Goal: Obtain resource: Obtain resource

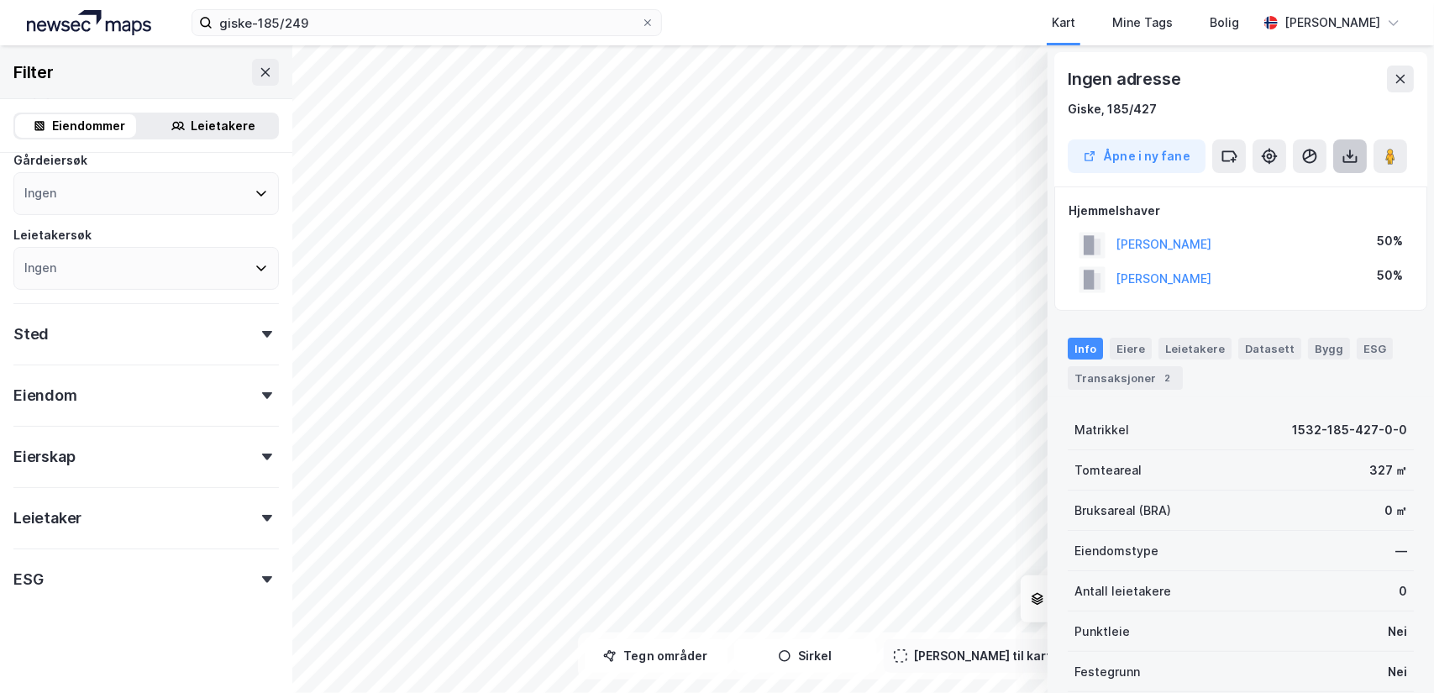
click at [1352, 152] on icon at bounding box center [1349, 156] width 17 height 17
click at [1290, 189] on div "Last ned grunnbok" at bounding box center [1266, 189] width 97 height 13
click at [1349, 155] on icon at bounding box center [1350, 153] width 2 height 9
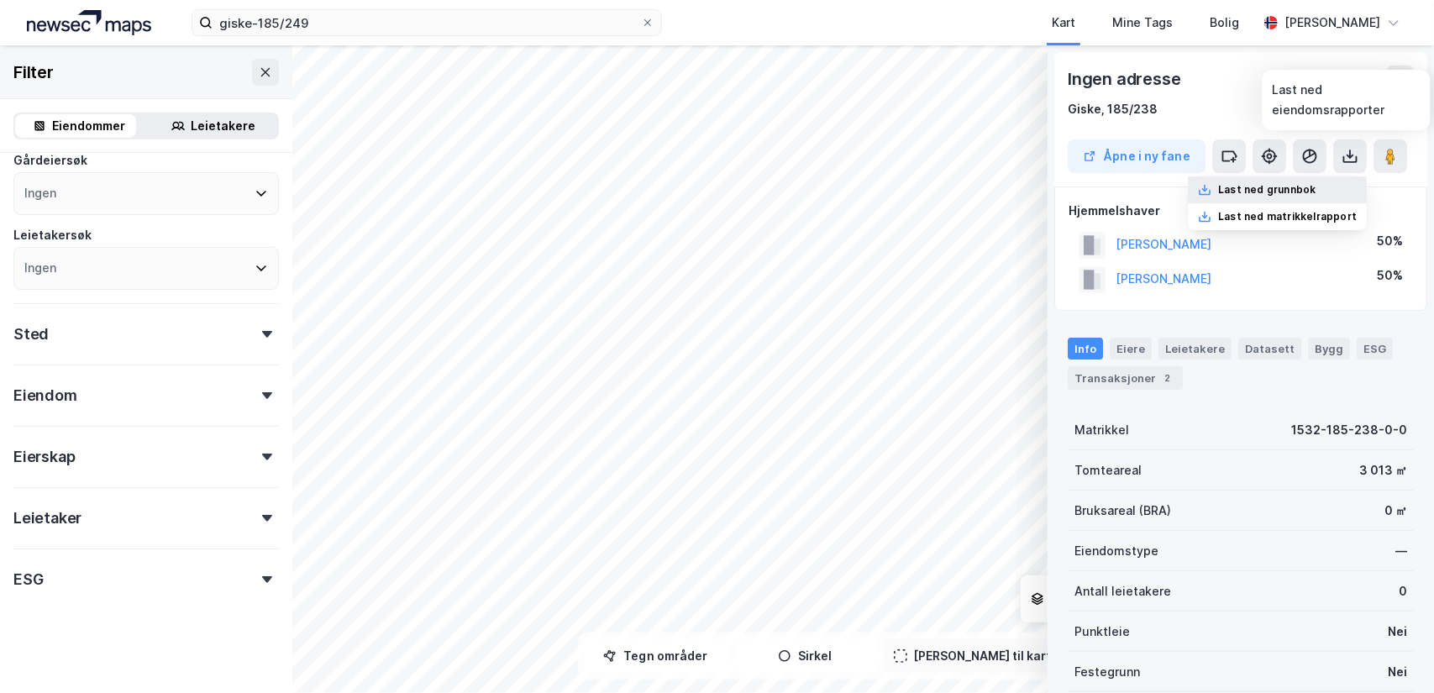
click at [1287, 189] on div "Last ned grunnbok" at bounding box center [1266, 189] width 97 height 13
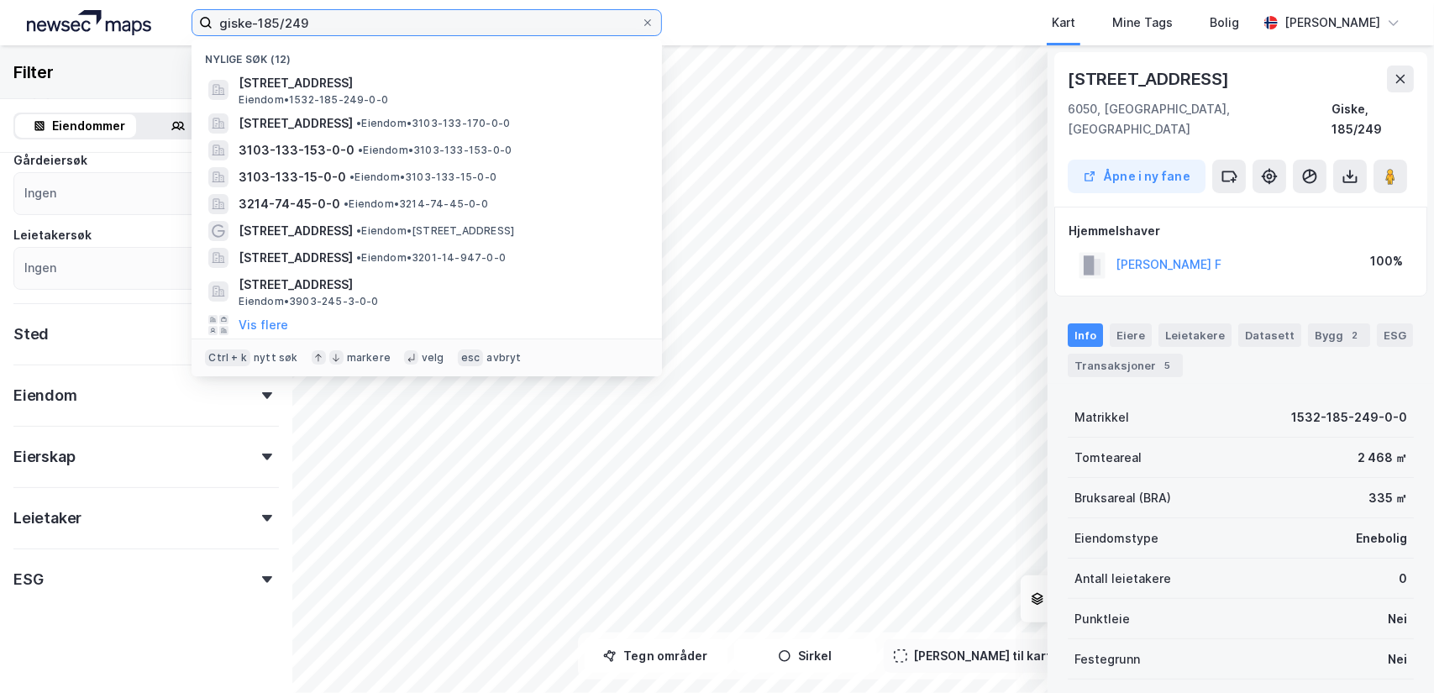
drag, startPoint x: 521, startPoint y: -36, endPoint x: 442, endPoint y: -56, distance: 81.5
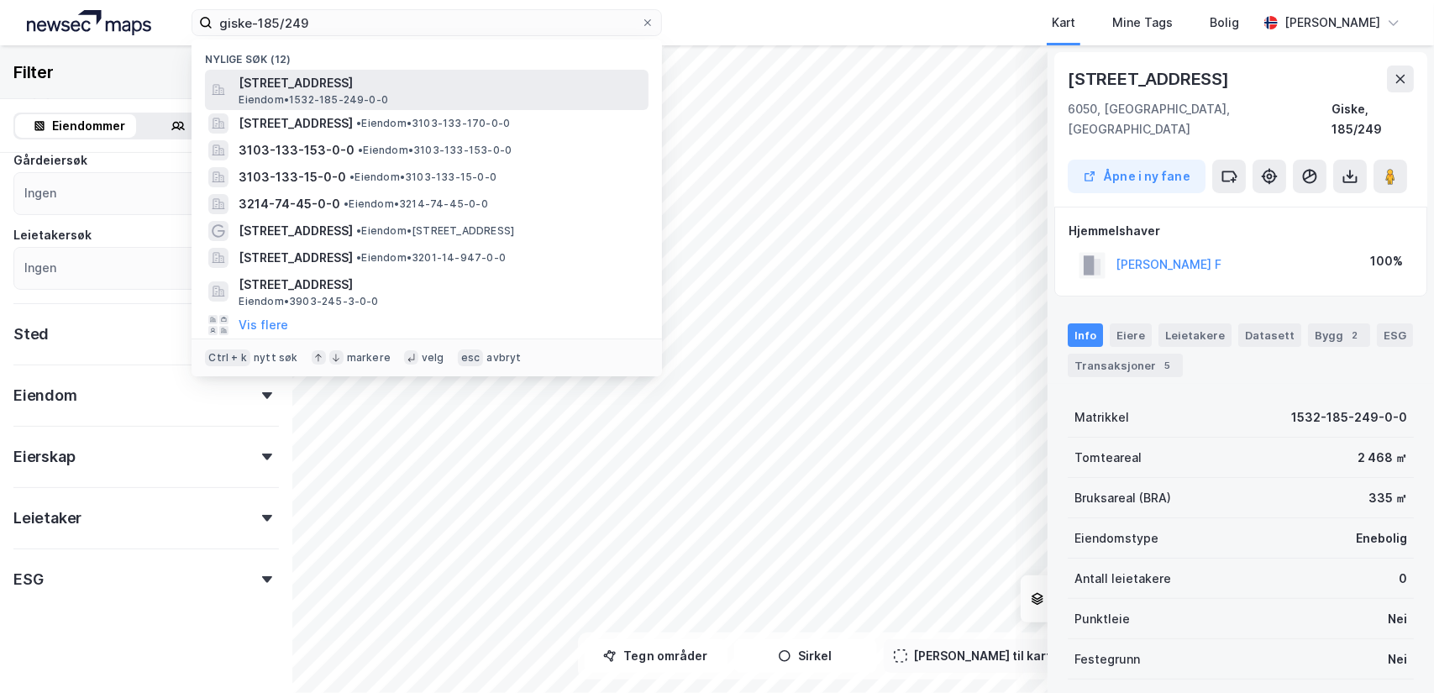
click at [342, 80] on span "[STREET_ADDRESS]" at bounding box center [440, 83] width 403 height 20
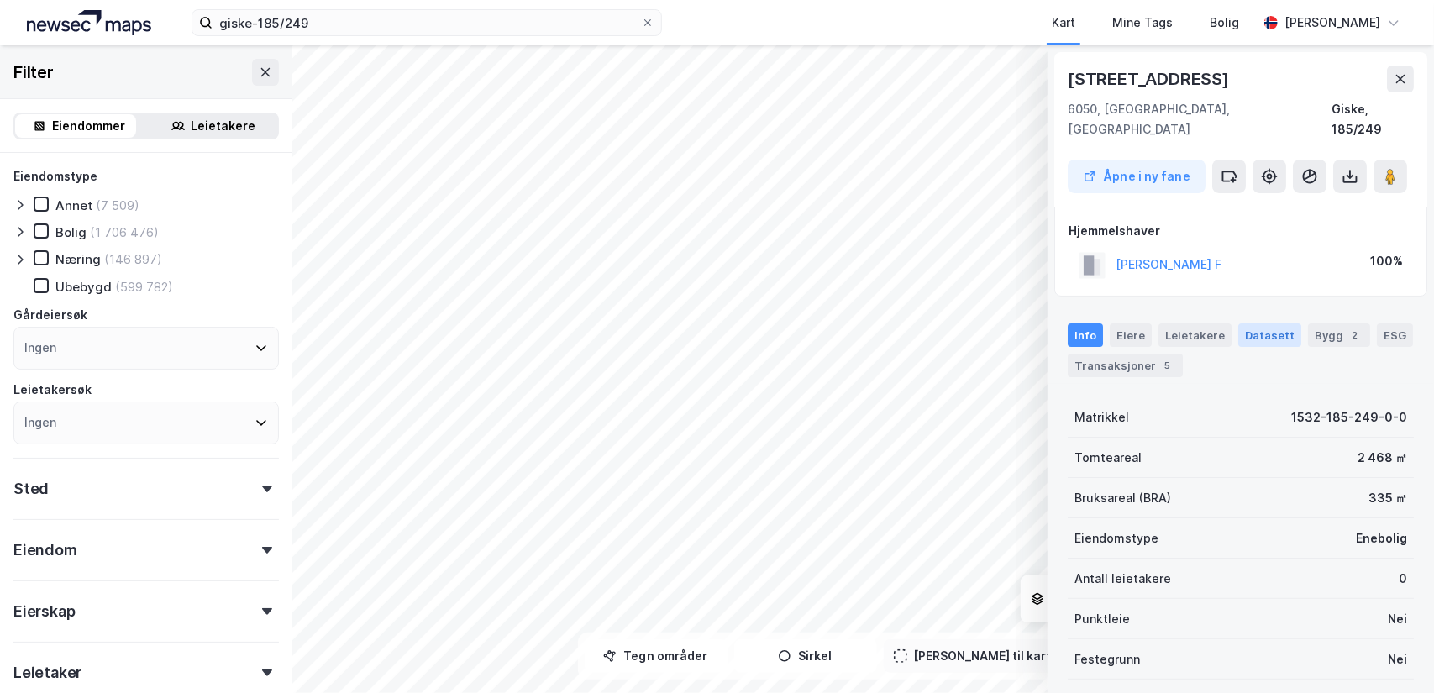
click at [1254, 323] on div "Datasett" at bounding box center [1269, 335] width 63 height 24
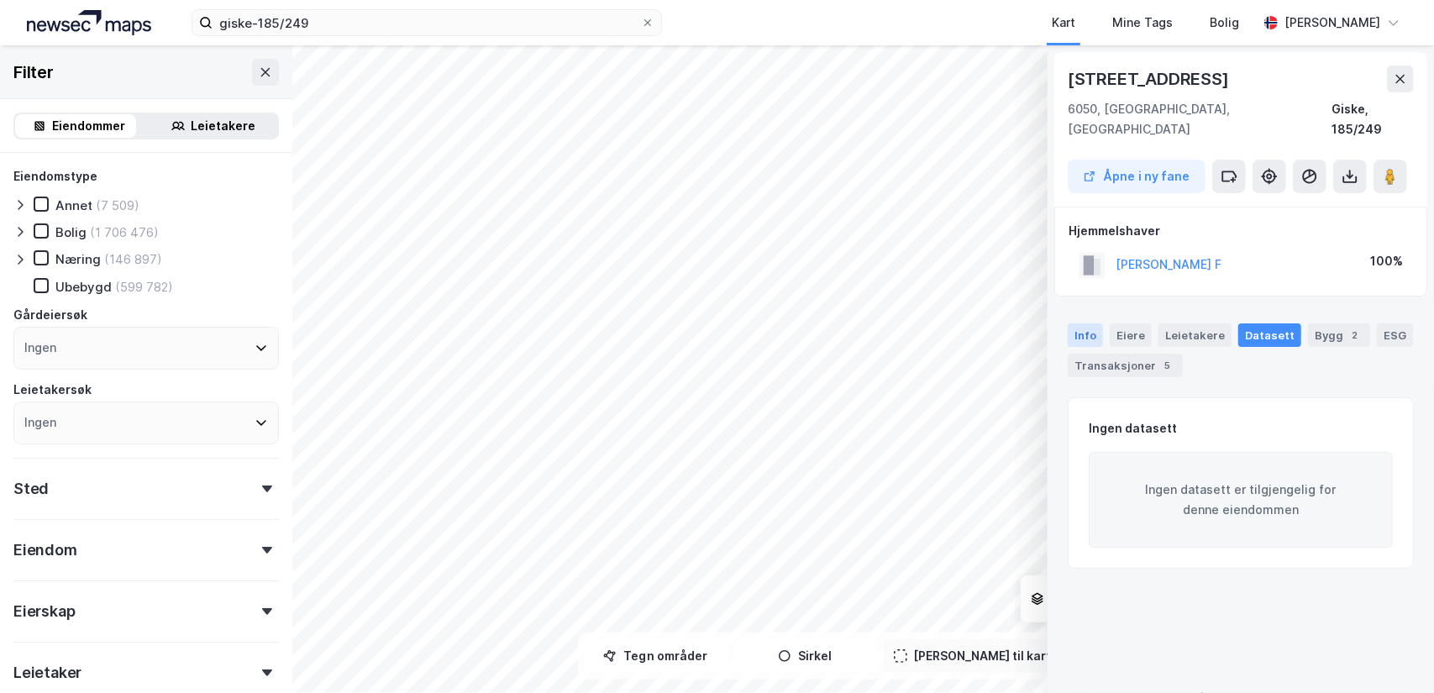
click at [1083, 323] on div "Info" at bounding box center [1084, 335] width 35 height 24
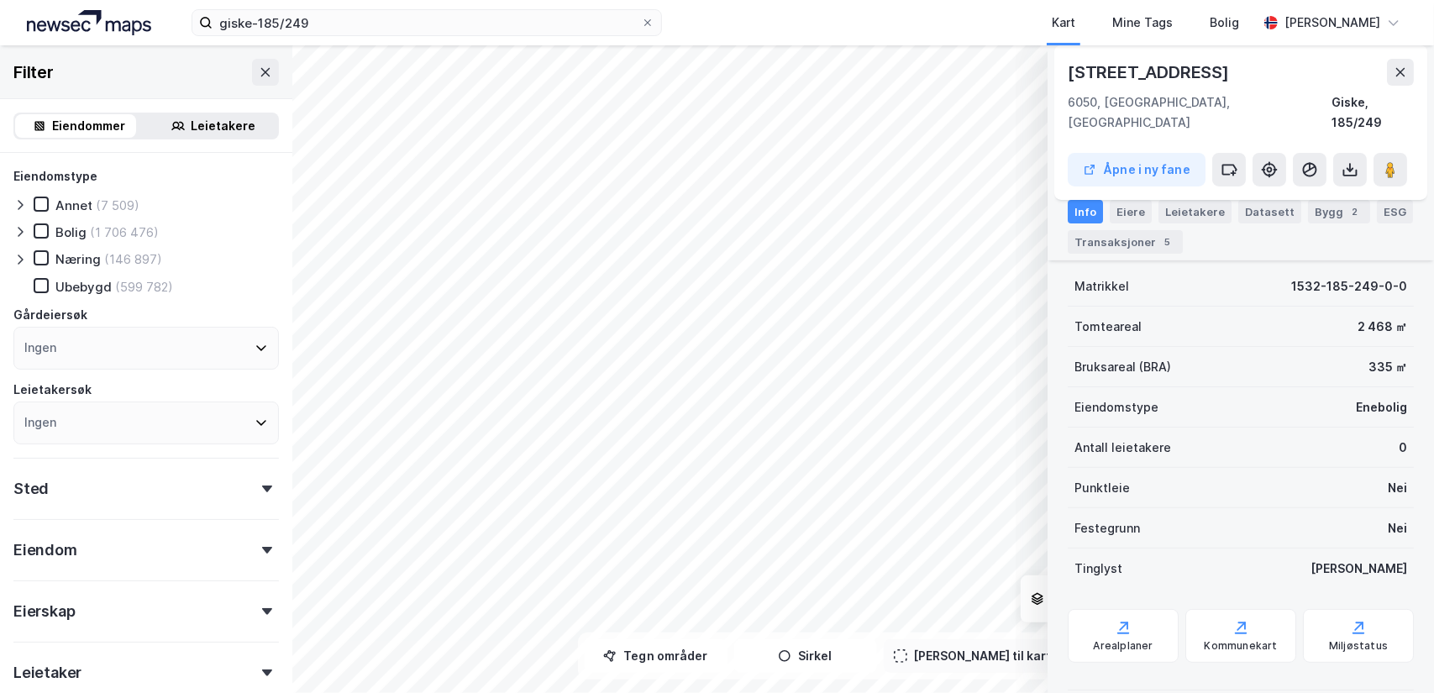
scroll to position [134, 0]
click at [1117, 616] on icon at bounding box center [1123, 624] width 17 height 17
